Goal: Information Seeking & Learning: Compare options

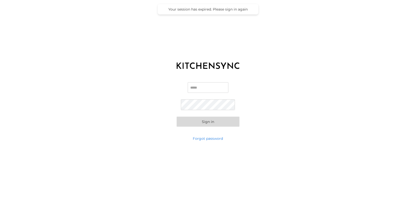
type input "**********"
click at [209, 123] on button "Sign in" at bounding box center [208, 122] width 63 height 10
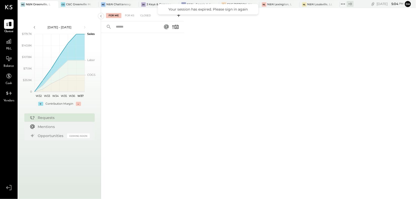
click at [7, 47] on span "P&L" at bounding box center [9, 49] width 6 height 5
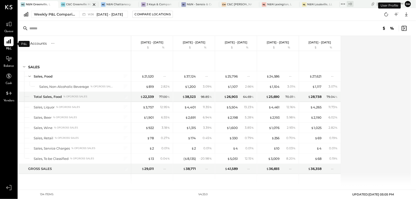
click at [79, 3] on div "C&C Greenville Main, LLC" at bounding box center [78, 5] width 25 height 4
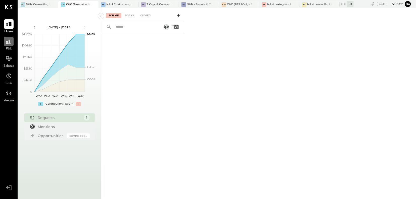
click at [10, 39] on icon at bounding box center [9, 41] width 7 height 7
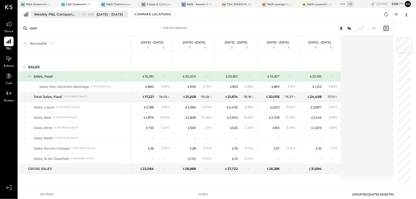
click at [48, 16] on div "Weekly P&L Comparison" at bounding box center [55, 14] width 42 height 5
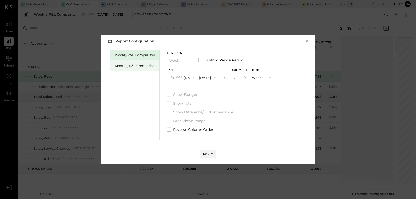
click at [128, 66] on div "Monthly P&L Comparison" at bounding box center [136, 66] width 42 height 5
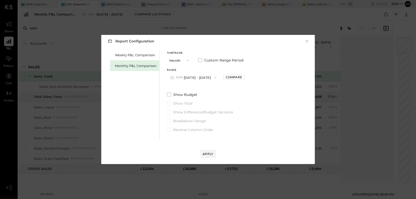
click at [214, 79] on icon "button" at bounding box center [216, 78] width 4 height 4
click at [191, 91] on div "M08 [DATE] - [DATE]" at bounding box center [195, 89] width 57 height 11
click at [208, 154] on div "Apply" at bounding box center [208, 154] width 11 height 4
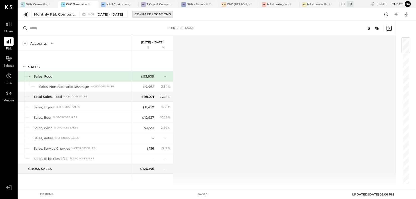
click at [153, 11] on button "Compare Locations" at bounding box center [153, 14] width 40 height 7
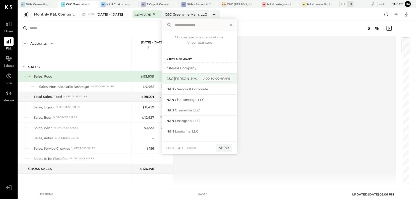
click at [207, 77] on div "add to compare" at bounding box center [217, 79] width 30 height 6
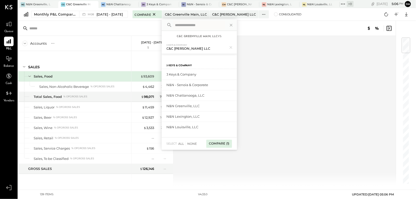
click at [220, 145] on div "Compare (1)" at bounding box center [218, 144] width 25 height 8
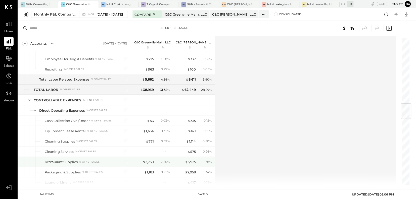
scroll to position [558, 0]
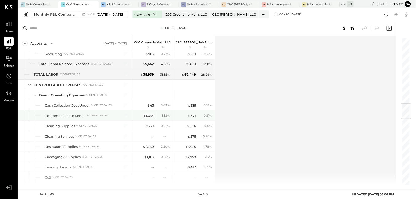
click at [150, 118] on div "$ 1,634" at bounding box center [148, 116] width 11 height 5
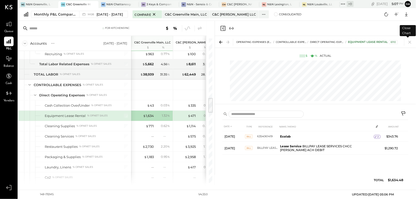
click at [410, 42] on icon at bounding box center [410, 42] width 3 height 3
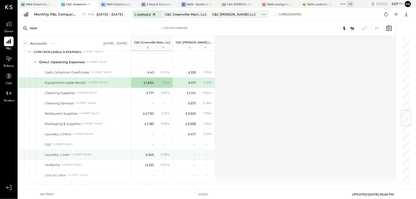
scroll to position [614, 0]
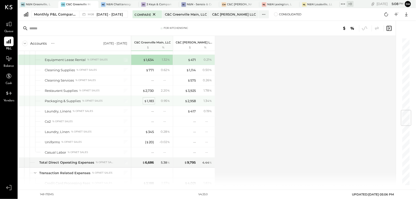
click at [149, 103] on div "$ 1,183" at bounding box center [149, 101] width 10 height 5
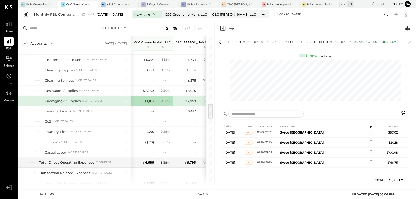
scroll to position [49, 0]
click at [411, 41] on icon at bounding box center [410, 42] width 3 height 3
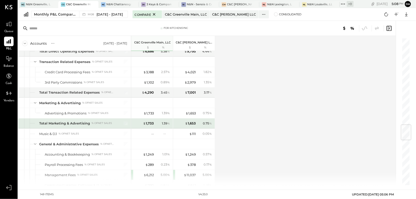
scroll to position [735, 0]
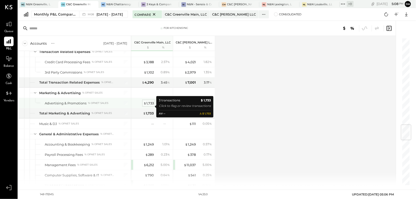
click at [152, 106] on div "$ 1,733" at bounding box center [149, 103] width 10 height 5
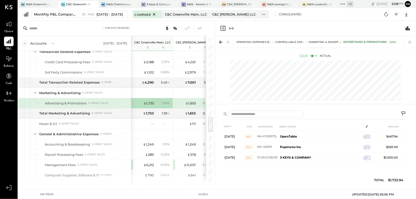
click at [410, 42] on icon at bounding box center [410, 42] width 3 height 3
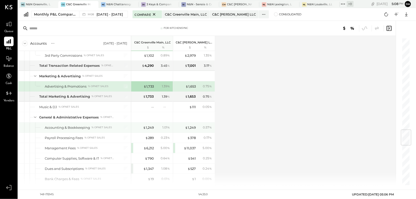
scroll to position [785, 0]
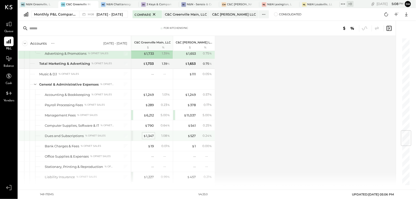
click at [150, 139] on div "$ 1,347" at bounding box center [148, 136] width 11 height 5
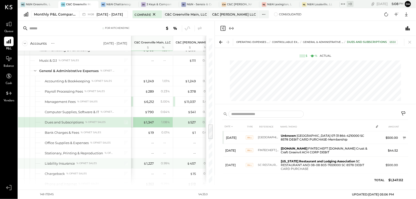
scroll to position [840, 0]
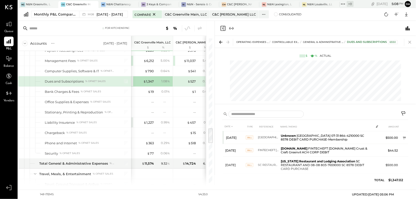
click at [409, 43] on icon at bounding box center [410, 42] width 3 height 3
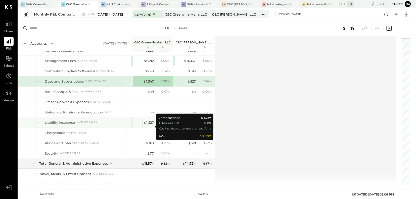
click at [146, 125] on div "$ 1,227" at bounding box center [149, 122] width 10 height 5
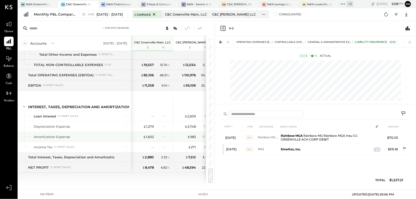
scroll to position [1212, 0]
click at [409, 41] on icon at bounding box center [410, 42] width 7 height 7
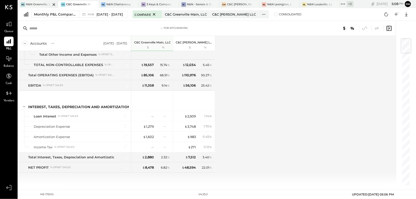
click at [39, 3] on div "N&N Greenville, LLC" at bounding box center [38, 5] width 25 height 4
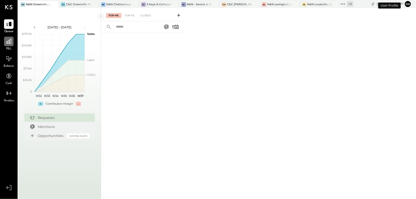
click at [10, 43] on icon at bounding box center [8, 41] width 5 height 5
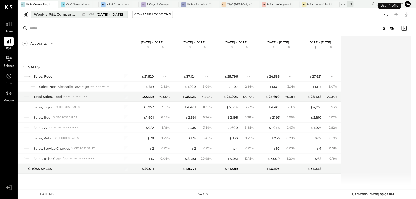
click at [48, 15] on div "Weekly P&L Comparison" at bounding box center [55, 14] width 42 height 5
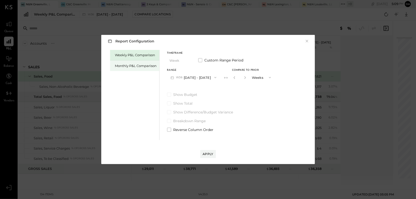
click at [118, 66] on div "Monthly P&L Comparison" at bounding box center [136, 66] width 42 height 5
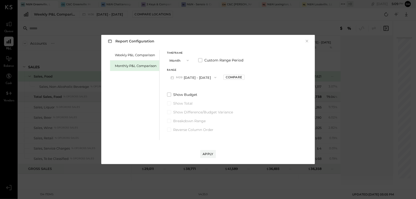
click at [214, 78] on icon "button" at bounding box center [216, 78] width 4 height 4
click at [187, 88] on span "[DATE] - [DATE]" at bounding box center [192, 89] width 24 height 4
click at [204, 154] on div "Apply" at bounding box center [208, 154] width 11 height 4
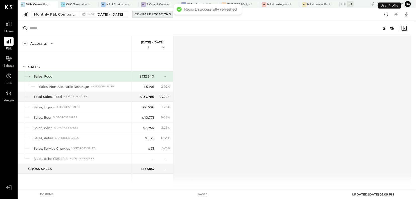
click at [146, 18] on button "Compare Locations" at bounding box center [153, 14] width 40 height 7
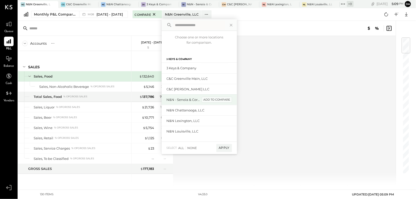
click at [215, 100] on div "add to compare" at bounding box center [217, 100] width 30 height 6
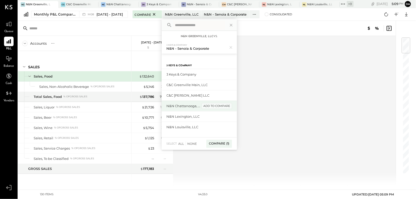
click at [215, 105] on div "add to compare" at bounding box center [217, 106] width 30 height 6
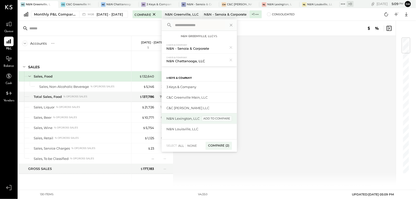
click at [214, 116] on div "add to compare" at bounding box center [217, 119] width 30 height 6
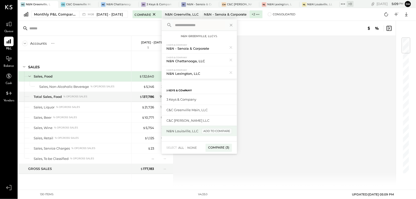
click at [217, 130] on div "add to compare" at bounding box center [217, 132] width 30 height 6
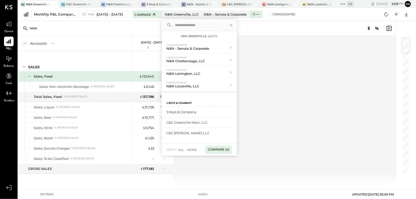
click at [213, 151] on div "Compare (4)" at bounding box center [218, 150] width 26 height 8
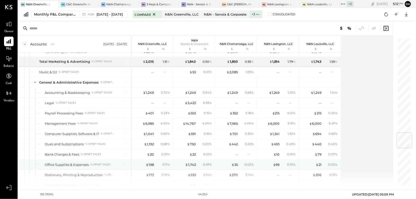
scroll to position [815, 0]
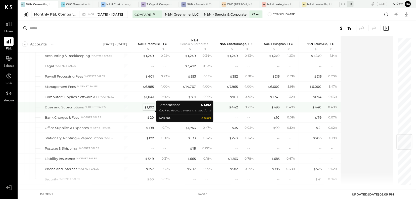
click at [151, 110] on div "$ 1,192" at bounding box center [149, 107] width 10 height 5
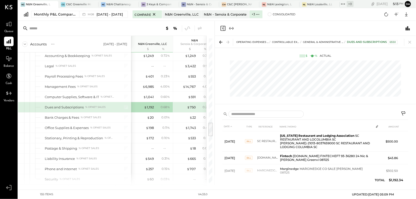
drag, startPoint x: 410, startPoint y: 41, endPoint x: 242, endPoint y: 108, distance: 180.6
click at [409, 41] on icon at bounding box center [410, 42] width 3 height 3
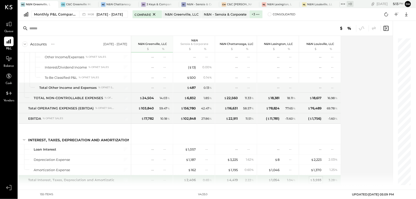
scroll to position [1266, 0]
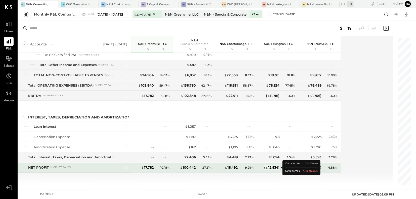
click at [271, 170] on div "( $ 12,834 )" at bounding box center [272, 167] width 16 height 5
